Goal: Register for event/course

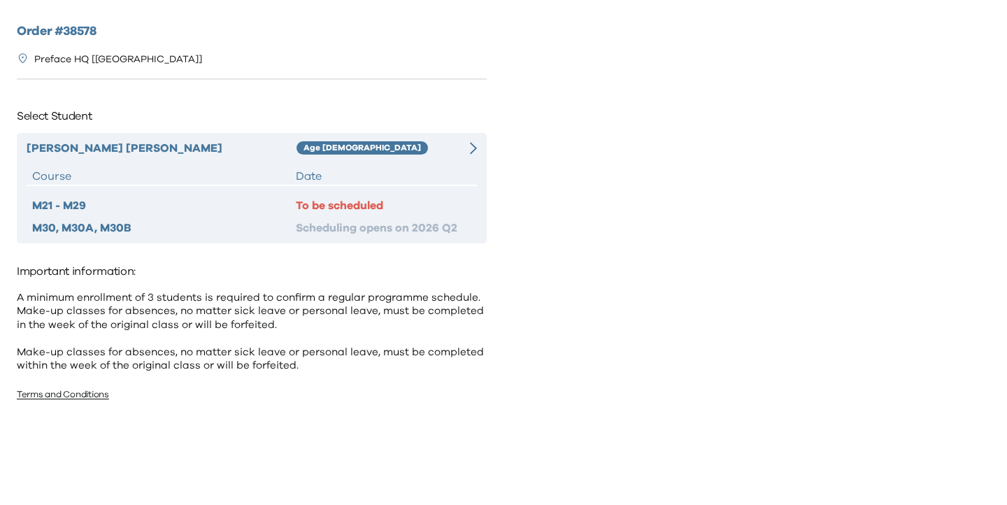
click at [458, 147] on div at bounding box center [465, 148] width 22 height 17
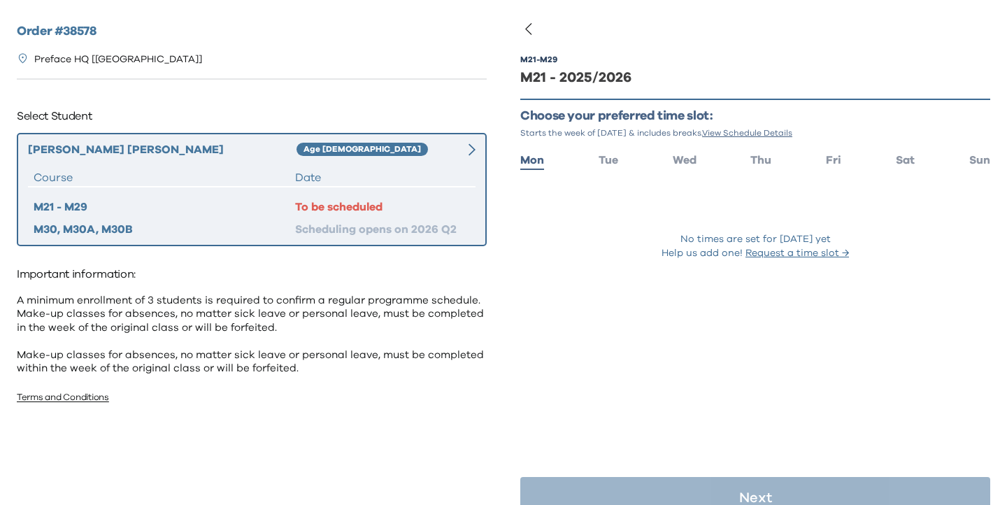
click at [612, 171] on div "M21 - M29 M21 - 2025/2026 Choose your preferred time slot: Starts the week of […" at bounding box center [755, 175] width 470 height 282
click at [612, 157] on span "Tue" at bounding box center [608, 159] width 20 height 11
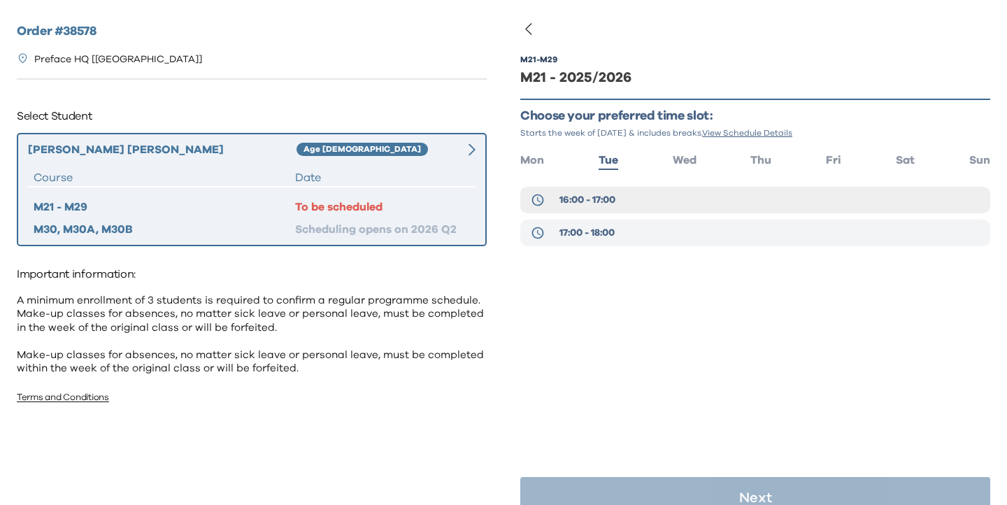
click at [596, 230] on span "17:00 - 18:00" at bounding box center [586, 233] width 55 height 14
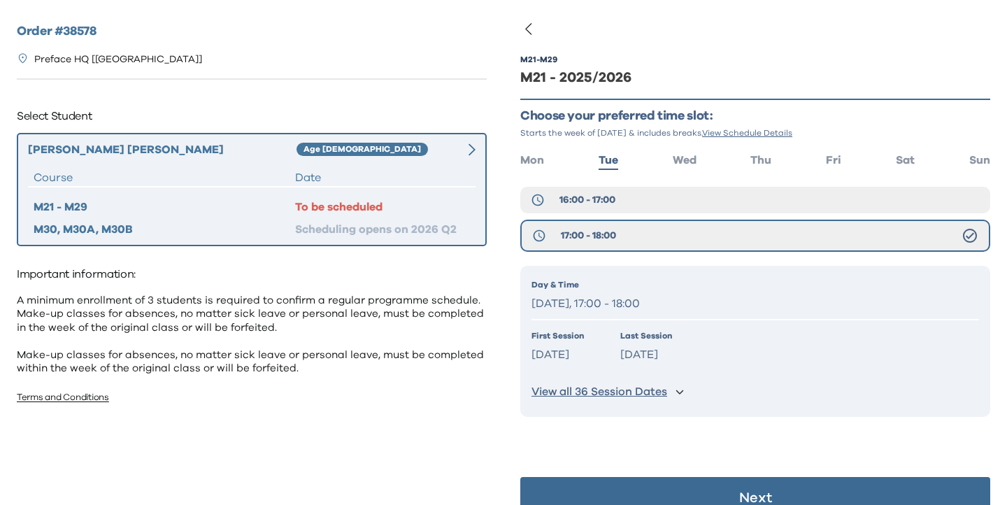
click at [634, 485] on button "Next" at bounding box center [755, 498] width 470 height 42
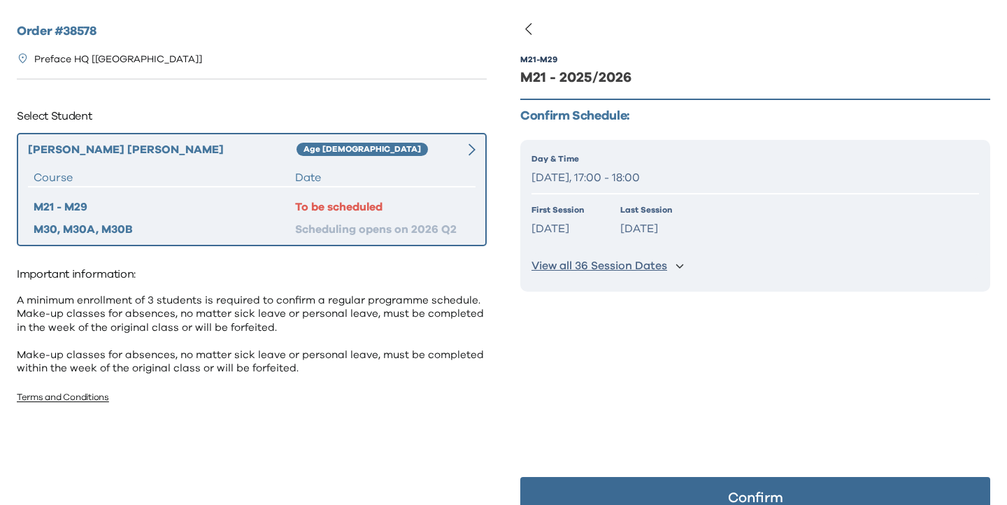
click at [635, 485] on button "Confirm" at bounding box center [755, 498] width 470 height 42
